Goal: Information Seeking & Learning: Learn about a topic

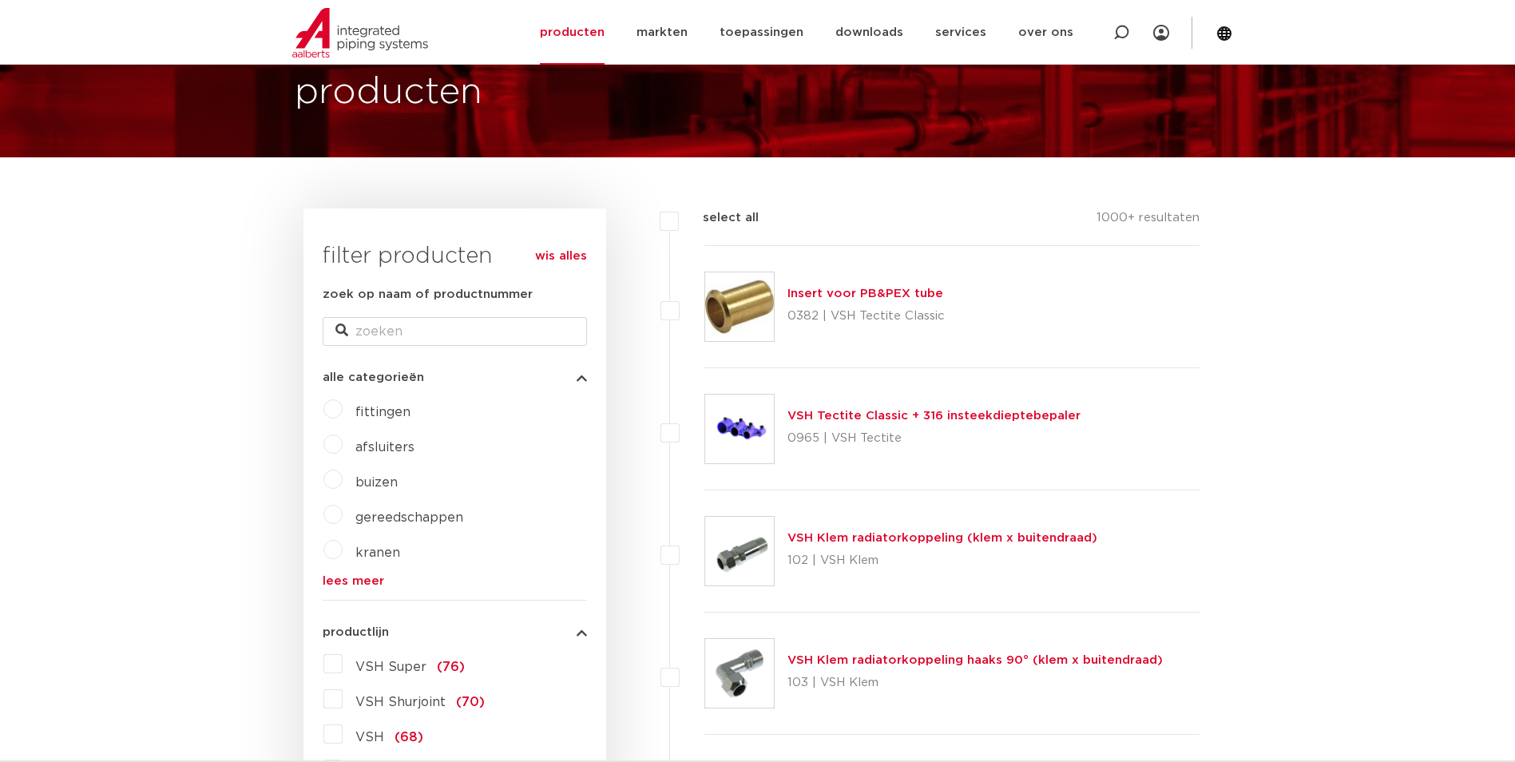
scroll to position [240, 0]
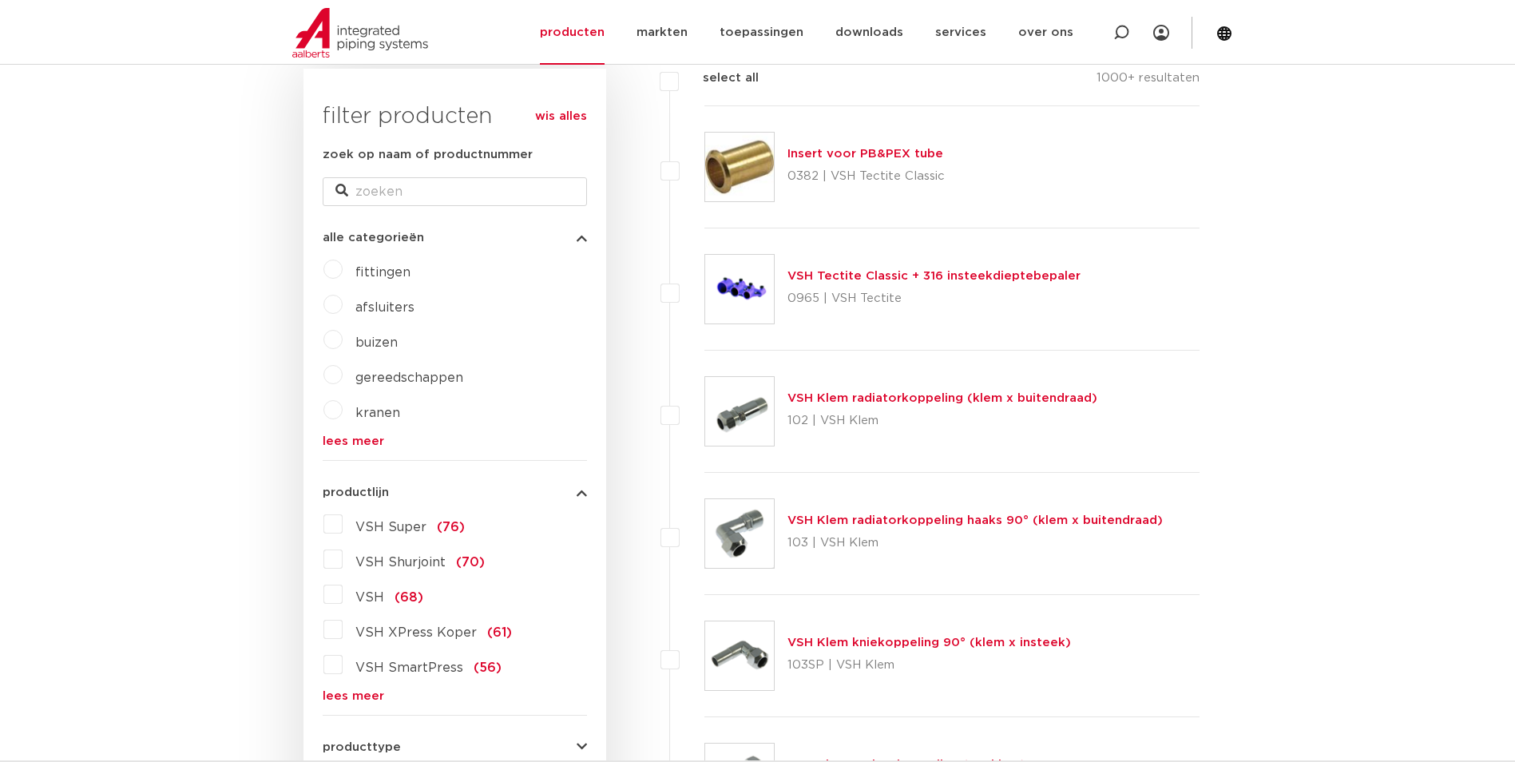
click at [402, 631] on span "VSH XPress Koper" at bounding box center [415, 632] width 121 height 13
click at [0, 0] on input "VSH XPress Koper (61)" at bounding box center [0, 0] width 0 height 0
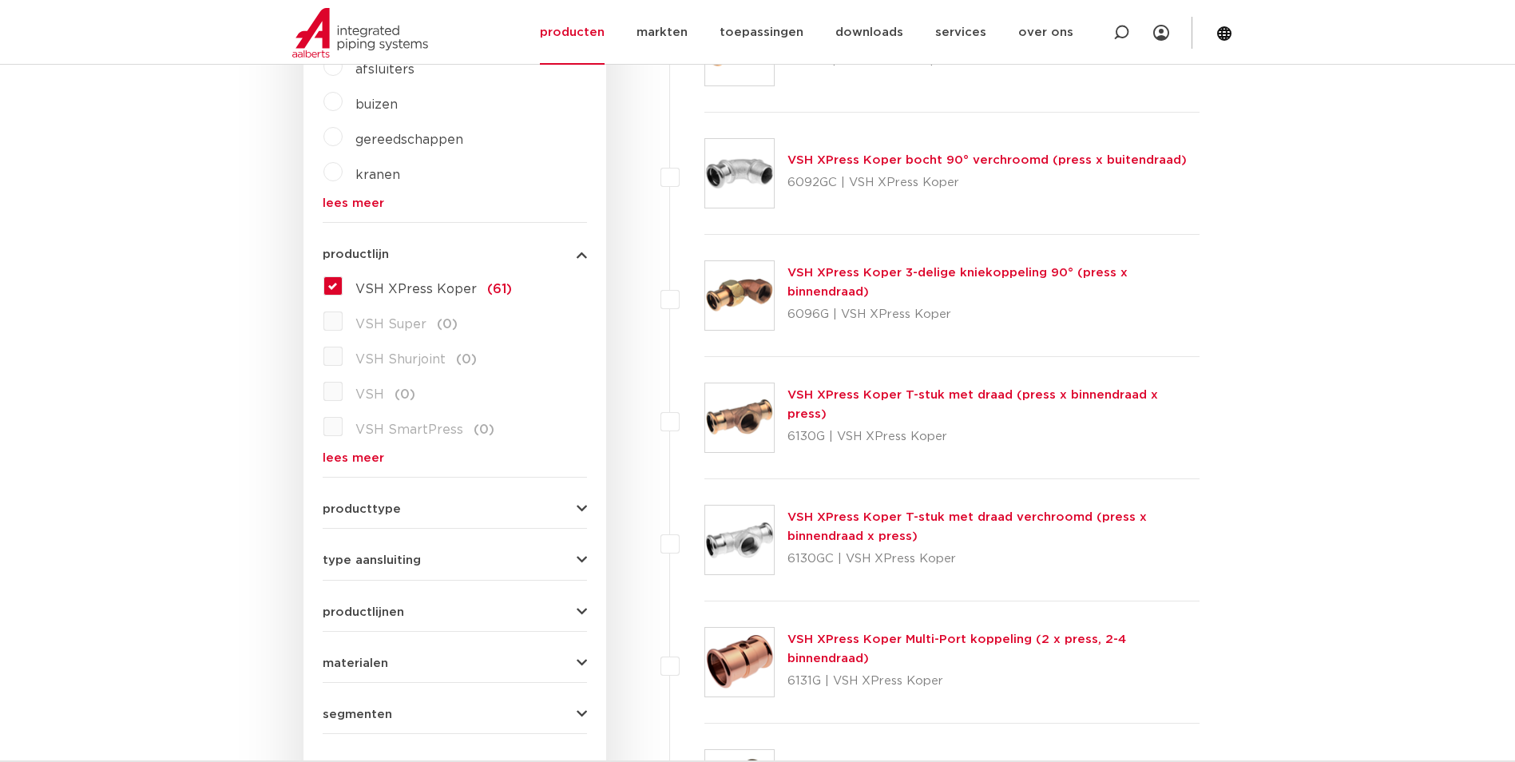
scroll to position [479, 0]
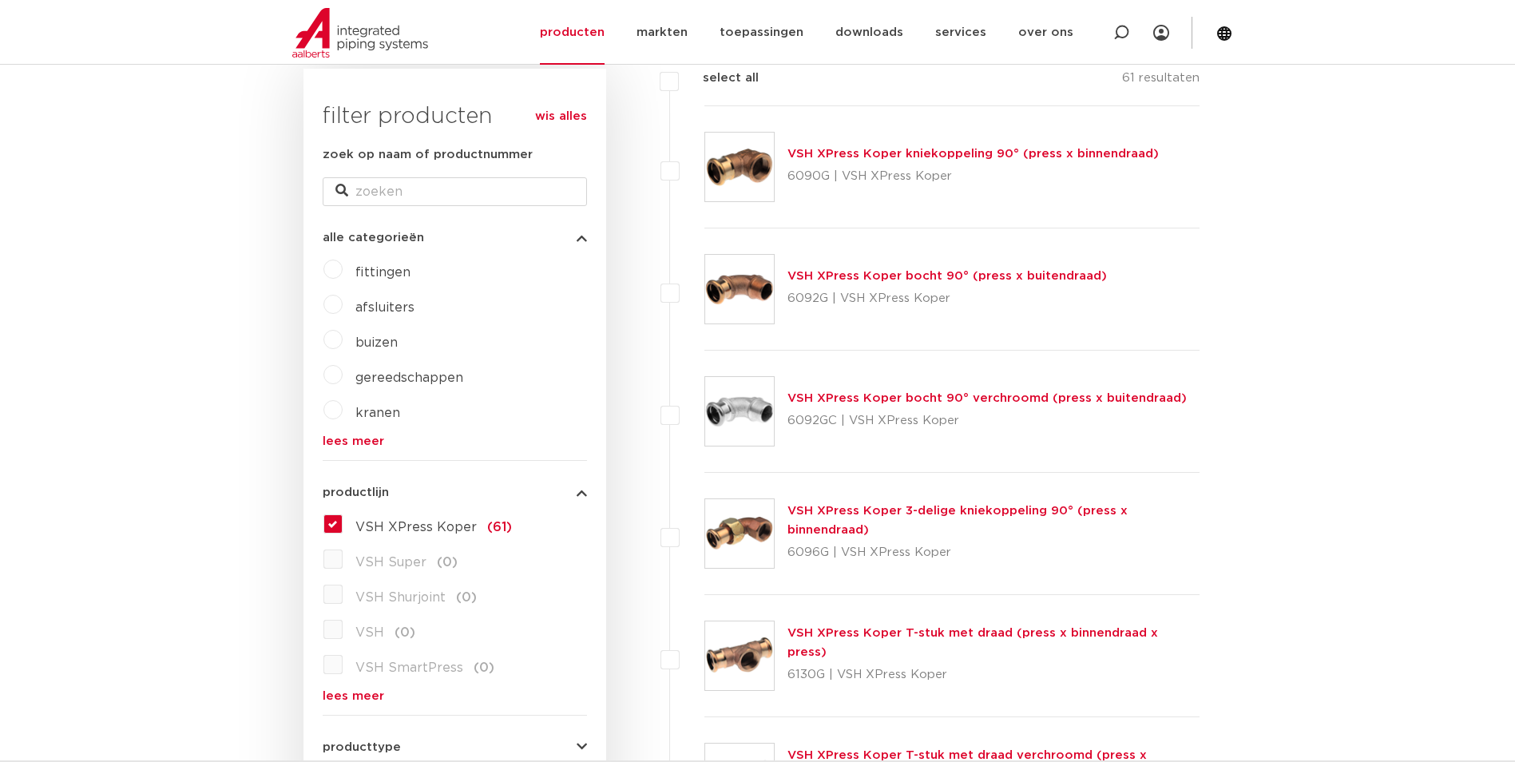
scroll to position [639, 0]
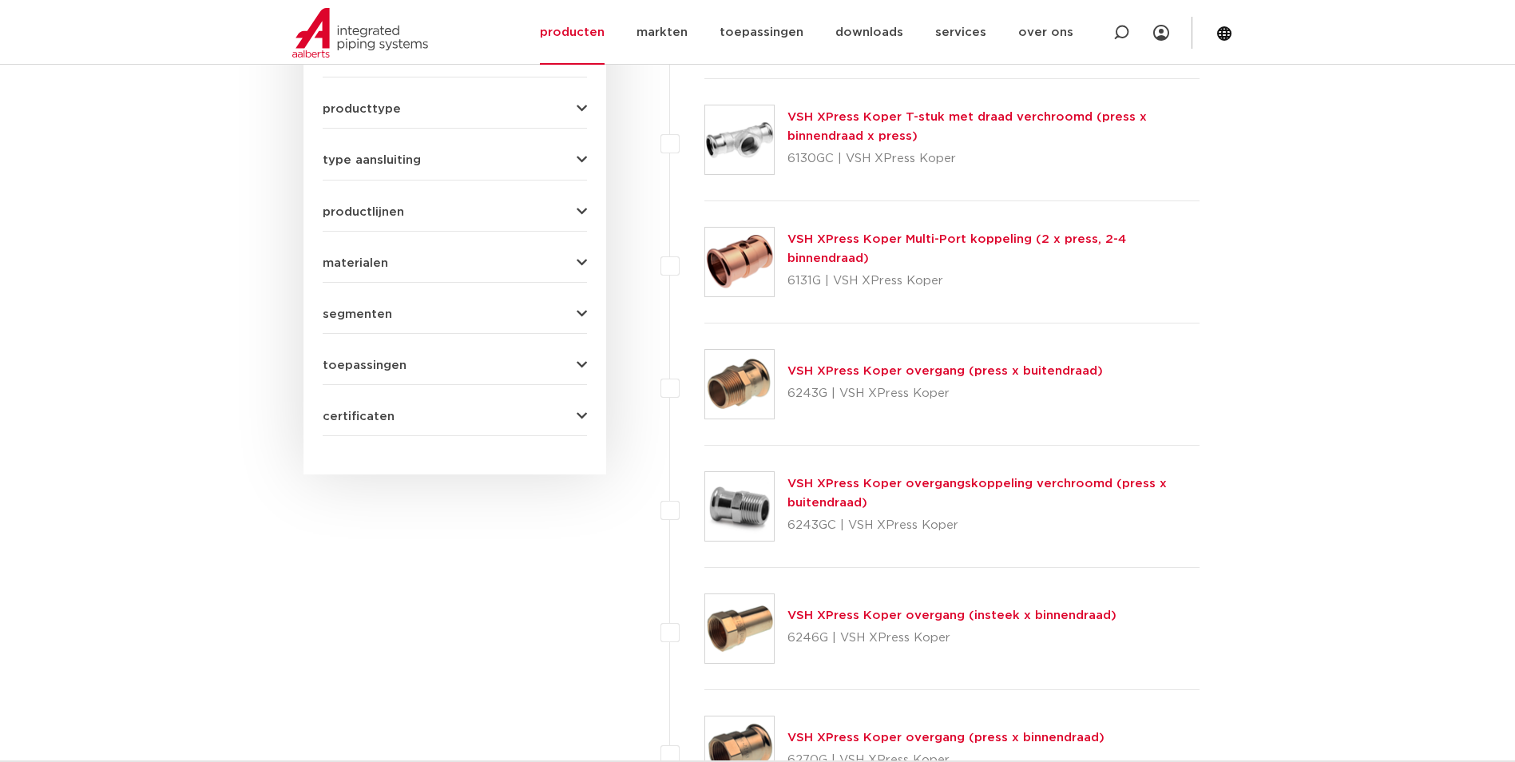
scroll to position [878, 0]
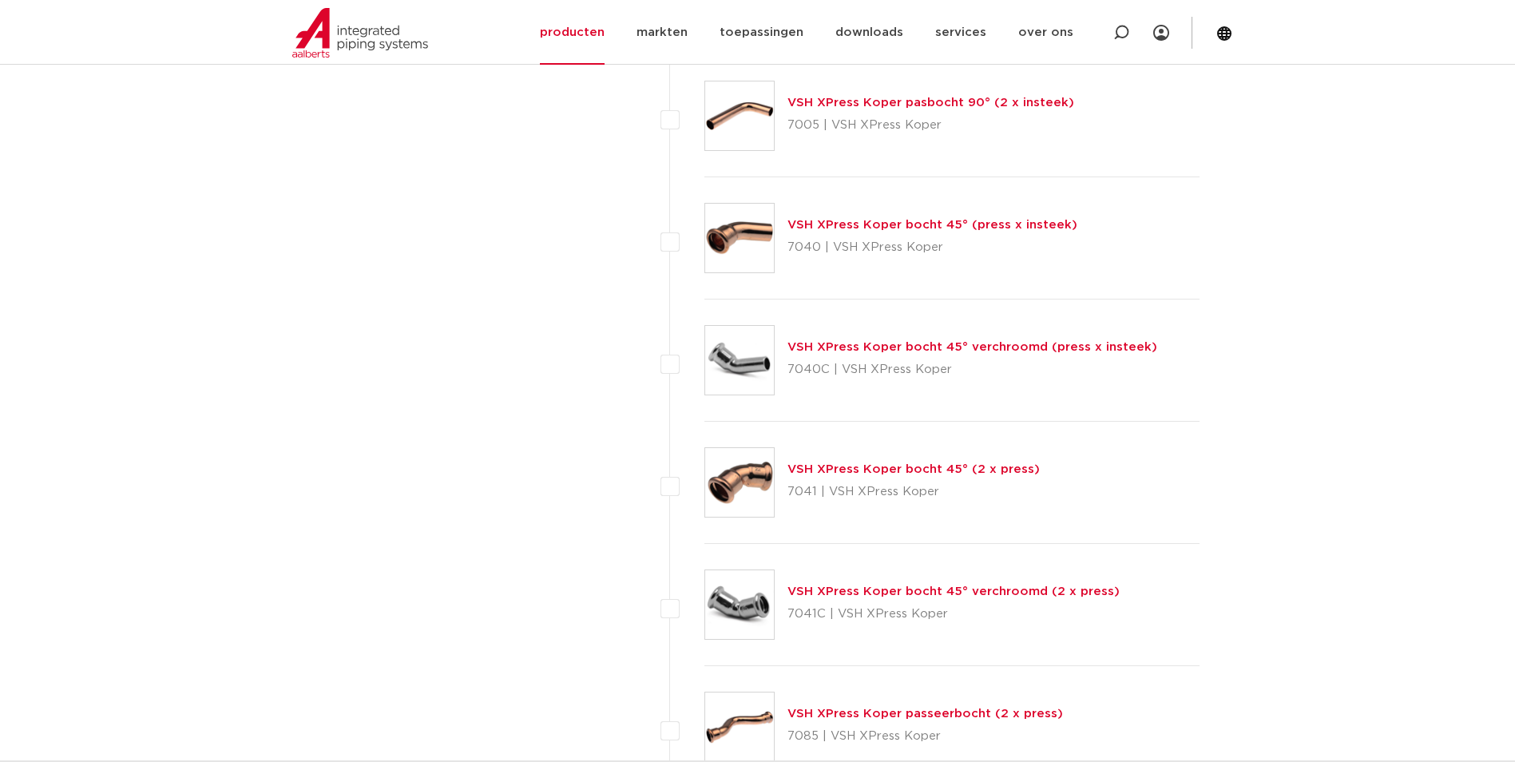
scroll to position [3593, 0]
